Goal: Task Accomplishment & Management: Use online tool/utility

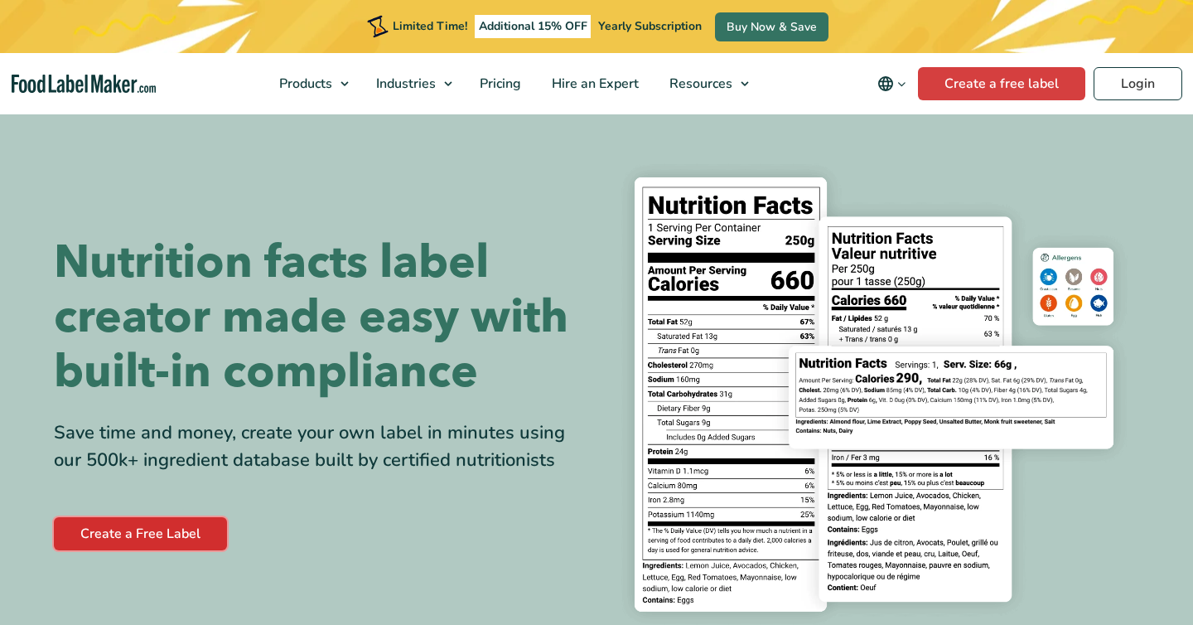
click at [167, 527] on link "Create a Free Label" at bounding box center [140, 533] width 173 height 33
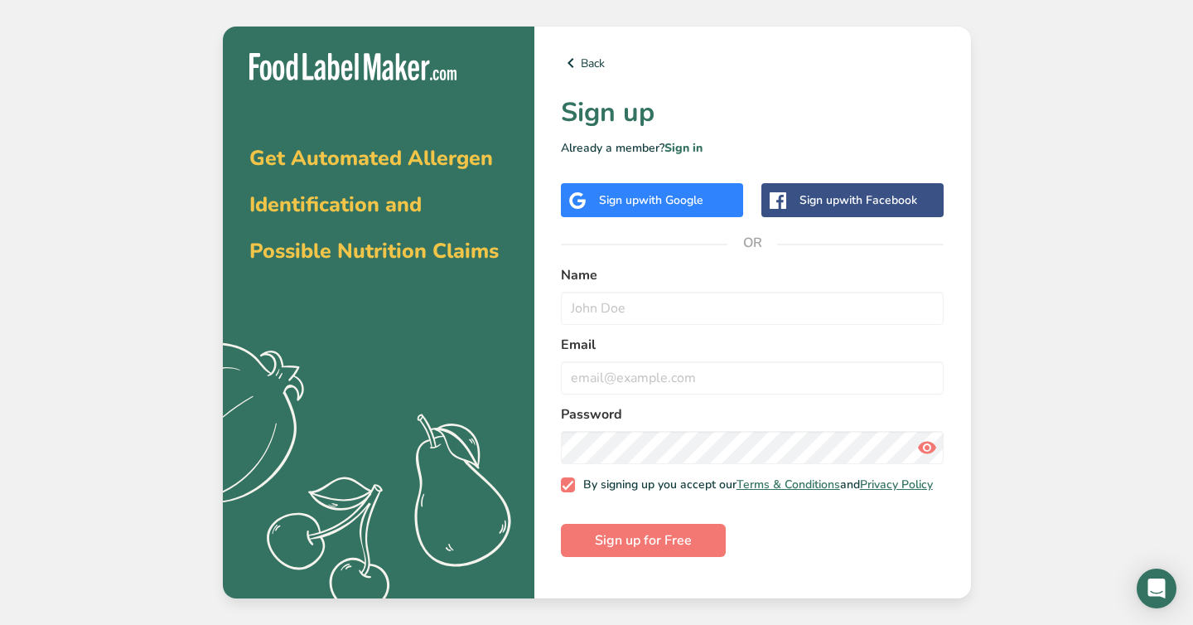
click at [649, 204] on span "with Google" at bounding box center [671, 200] width 65 height 16
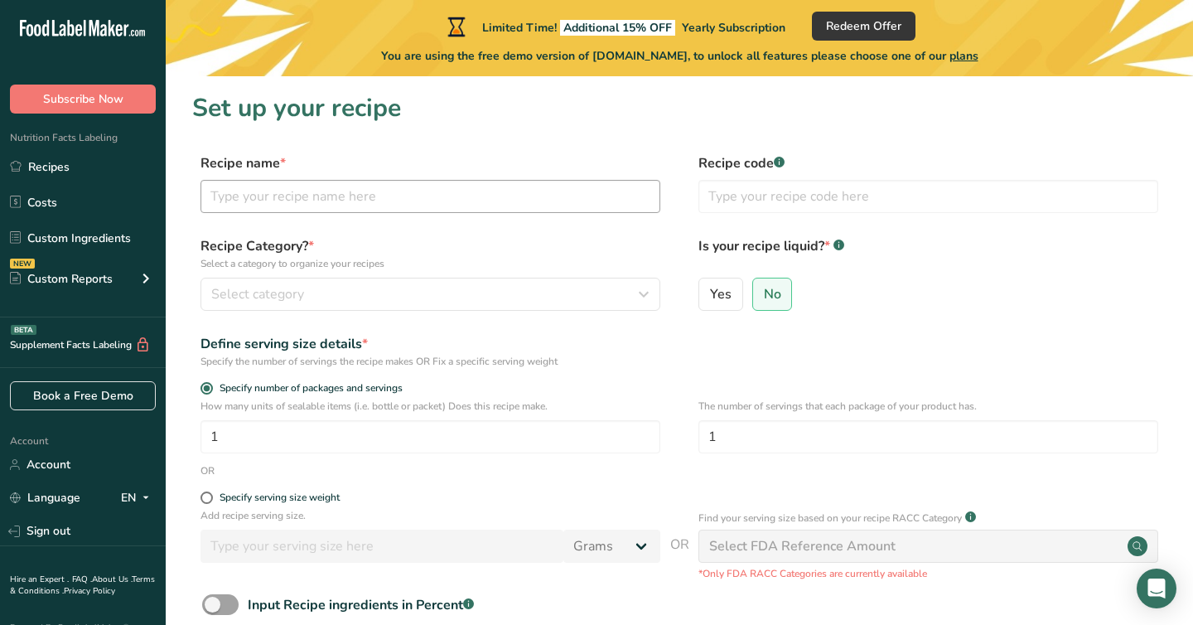
scroll to position [162, 0]
